Goal: Find specific page/section: Find specific page/section

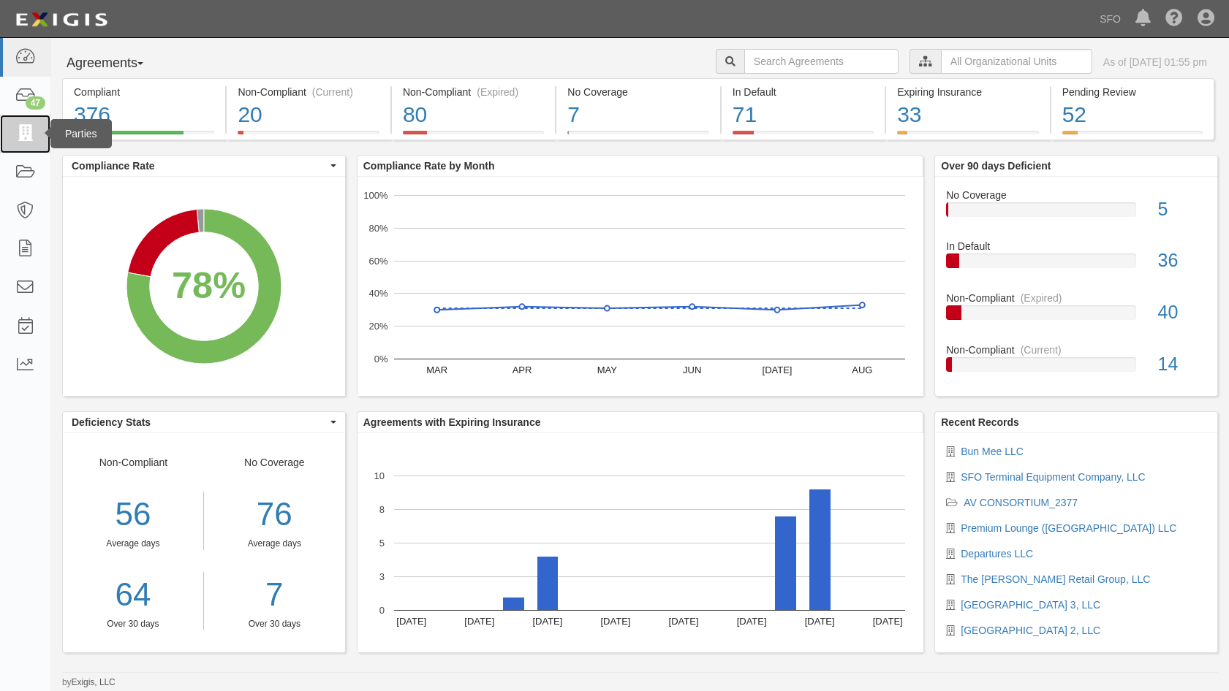
click at [26, 141] on icon at bounding box center [25, 134] width 20 height 17
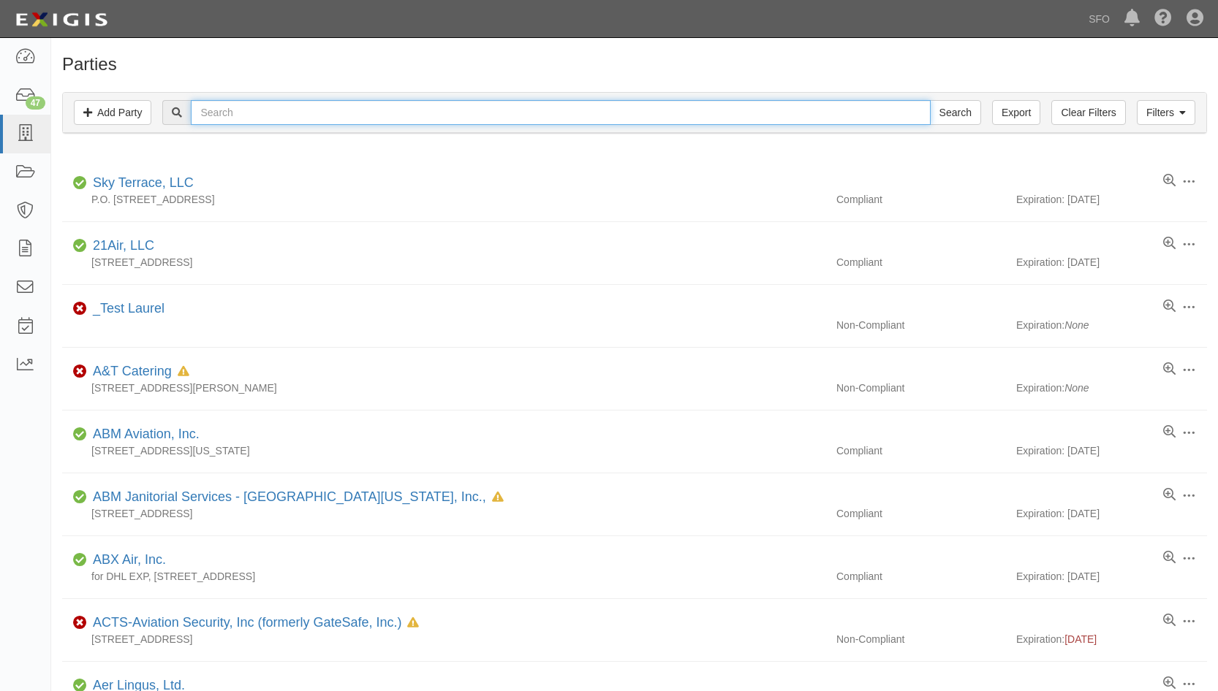
click at [238, 107] on input "text" at bounding box center [560, 112] width 739 height 25
type input "git"
click at [930, 100] on input "Search" at bounding box center [955, 112] width 51 height 25
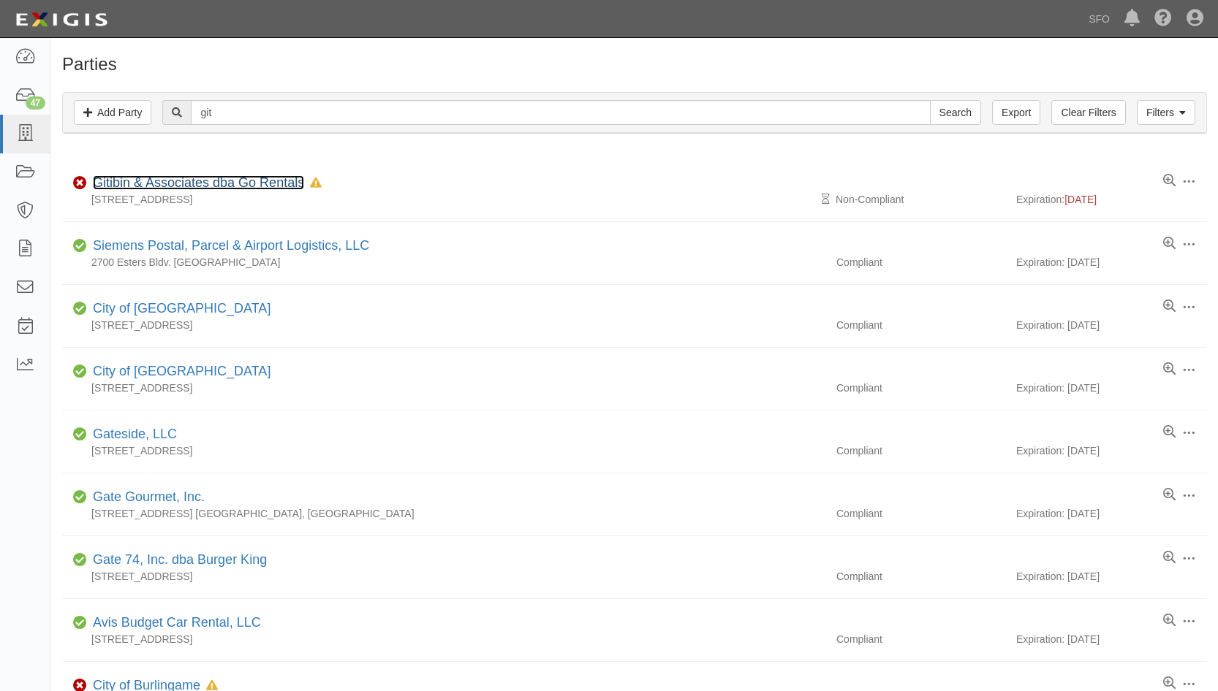
click at [172, 186] on link "Gitibin & Associates dba Go Rentals" at bounding box center [198, 182] width 211 height 15
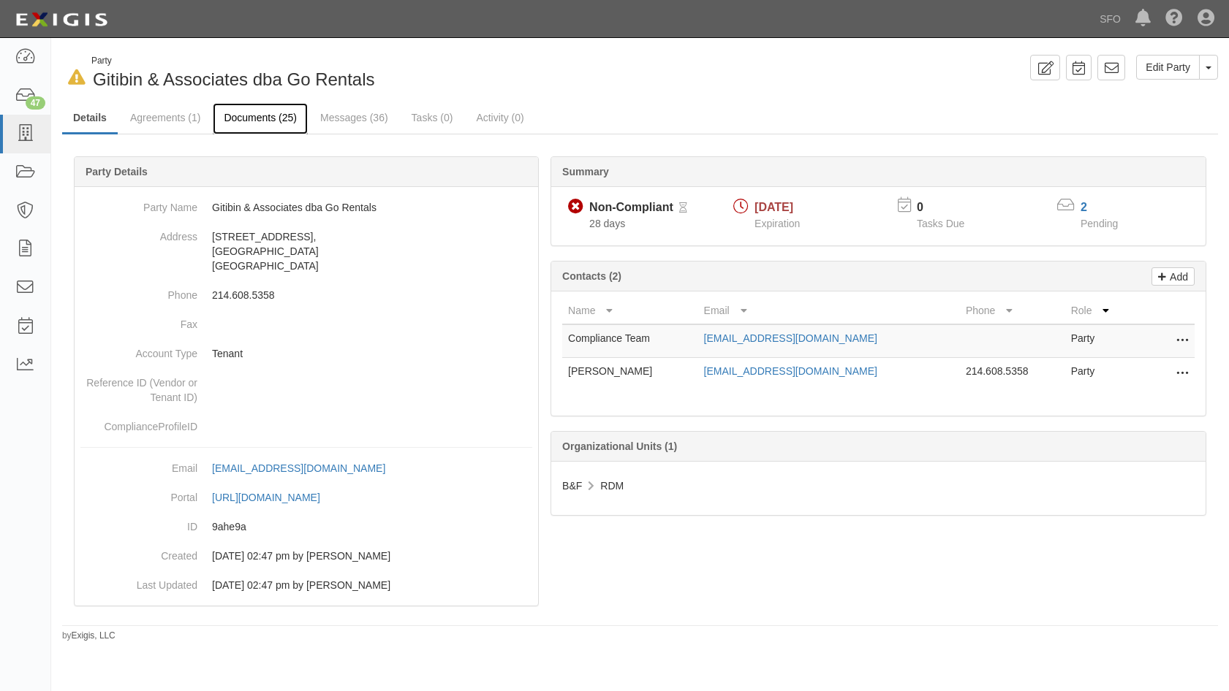
click at [227, 125] on link "Documents (25)" at bounding box center [260, 118] width 95 height 31
